Goal: Information Seeking & Learning: Learn about a topic

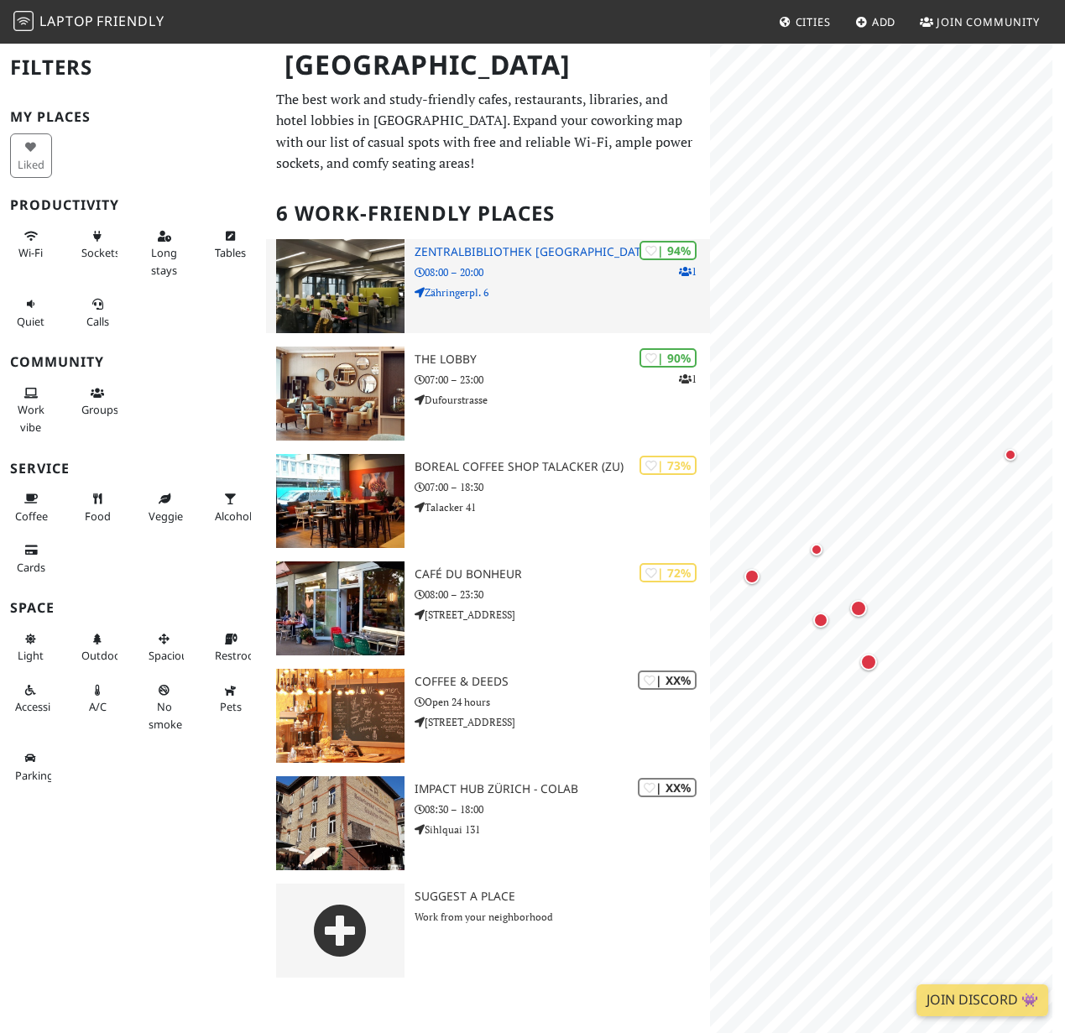
click at [592, 277] on p "08:00 – 20:00" at bounding box center [563, 272] width 296 height 16
click at [489, 240] on div "| 94% 1 Zentralbibliothek Zürich 08:00 – 20:00 Zähringerpl. 6" at bounding box center [563, 286] width 296 height 94
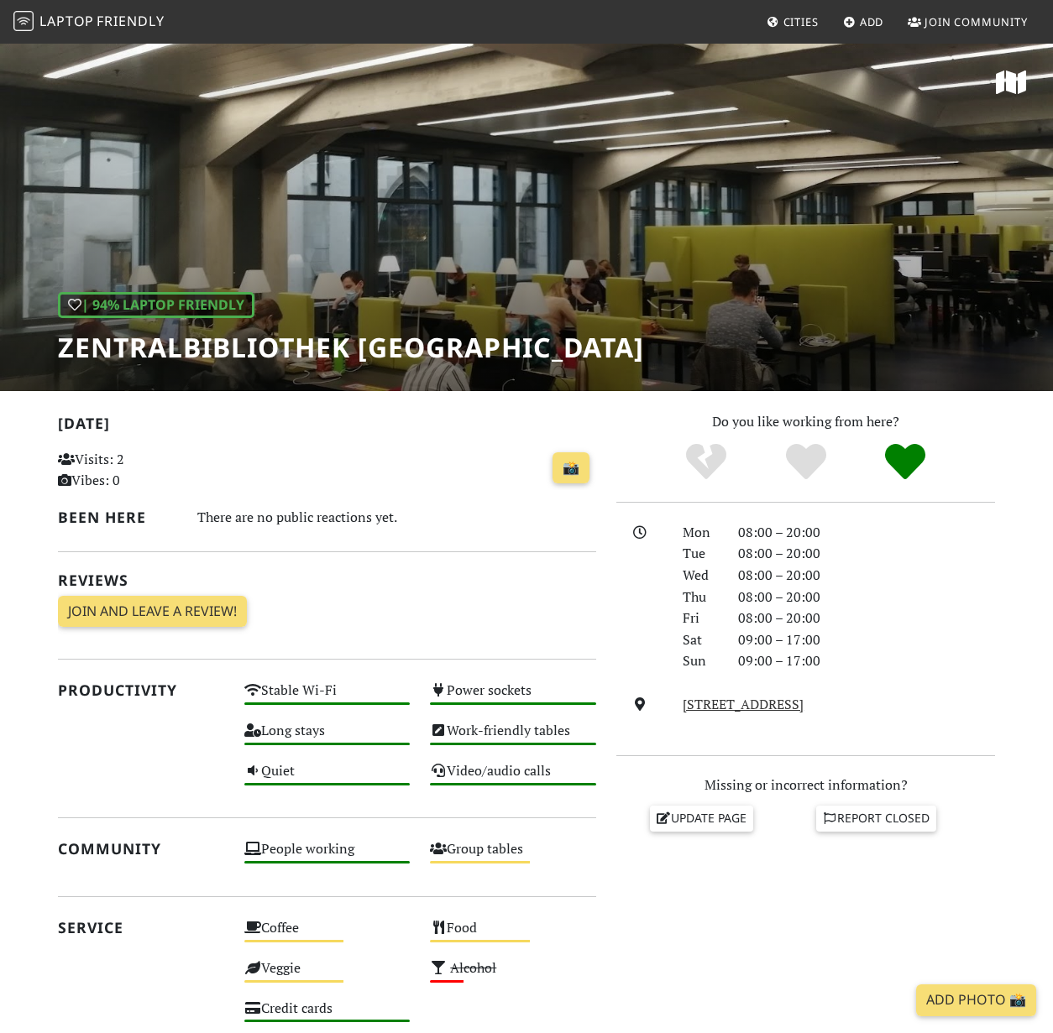
click at [743, 662] on div "09:00 – 17:00" at bounding box center [866, 662] width 277 height 22
click at [656, 949] on div "Do you like working from here? Mon 08:00 – 20:00 Tue 08:00 – 20:00 Wed 08:00 – …" at bounding box center [805, 843] width 399 height 865
